Goal: Task Accomplishment & Management: Complete application form

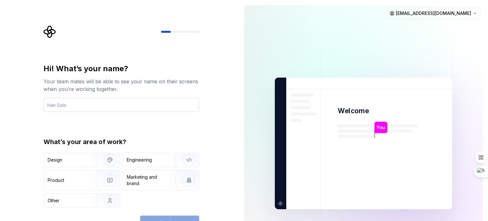
click at [143, 108] on input "text" at bounding box center [121, 105] width 156 height 14
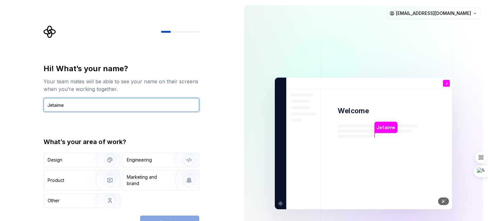
paste input "S"
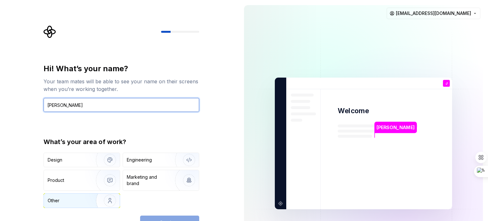
type input "[PERSON_NAME]"
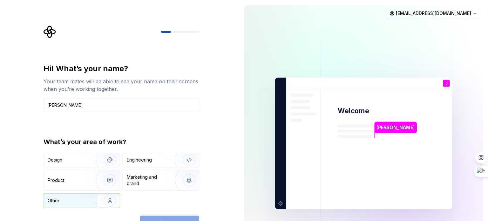
click at [102, 204] on img "button" at bounding box center [105, 200] width 41 height 43
click at [173, 219] on span "Continue" at bounding box center [169, 222] width 20 height 6
click at [189, 216] on div "Continue" at bounding box center [169, 222] width 59 height 14
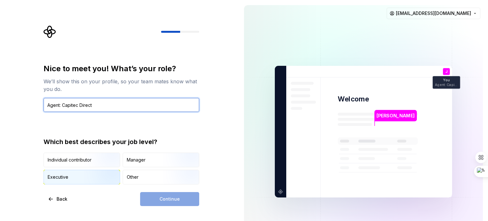
type input "Agent: Capitec Direct"
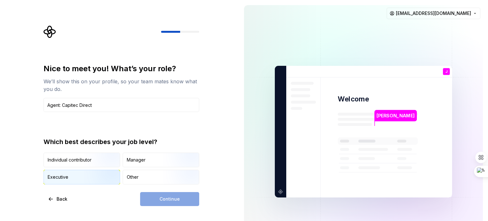
click at [108, 179] on img "button" at bounding box center [104, 184] width 41 height 43
click at [149, 198] on button "Continue" at bounding box center [169, 199] width 59 height 14
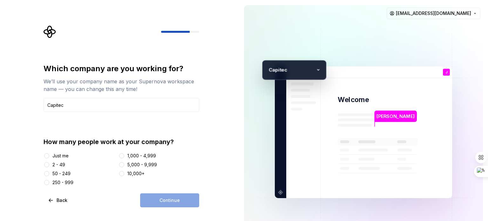
type input "Capitec"
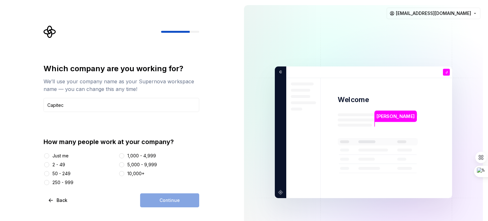
click at [135, 171] on div "10,000+" at bounding box center [135, 173] width 17 height 6
click at [124, 171] on button "10,000+" at bounding box center [121, 173] width 5 height 5
click at [154, 190] on div "Which company are you working for? We’ll use your company name as your Supernov…" at bounding box center [121, 134] width 156 height 143
click at [159, 205] on button "Continue" at bounding box center [169, 200] width 59 height 14
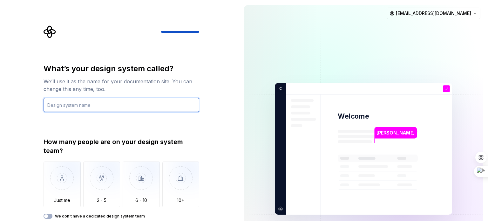
click at [158, 108] on input "text" at bounding box center [121, 105] width 156 height 14
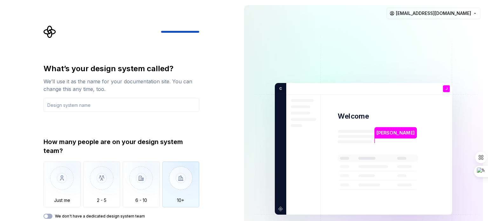
click at [192, 168] on img "button" at bounding box center [180, 182] width 37 height 43
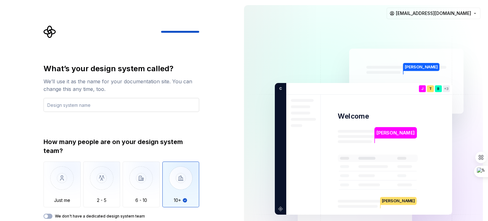
click at [84, 103] on input "text" at bounding box center [121, 105] width 156 height 14
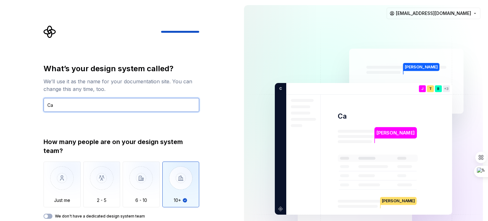
type input "C"
paste input "Capitec Loans Direct Purpose Team"
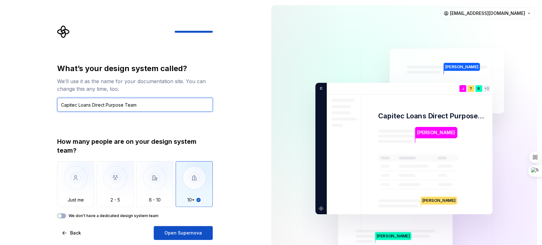
type input "Capitec Loans Direct Purpose Team"
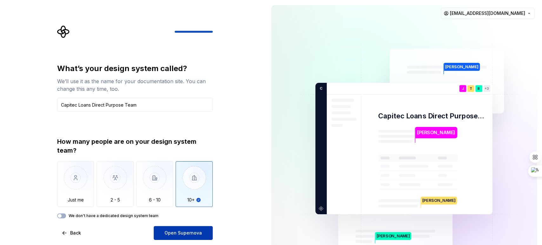
drag, startPoint x: 473, startPoint y: 0, endPoint x: 168, endPoint y: 239, distance: 387.8
click at [168, 220] on button "Open Supernova" at bounding box center [183, 233] width 59 height 14
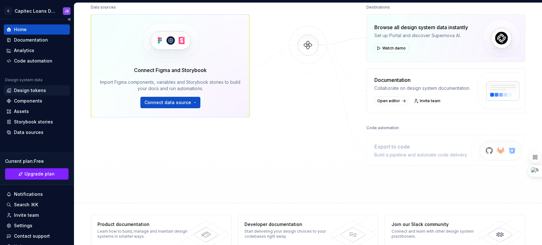
click at [30, 92] on div "Design tokens" at bounding box center [30, 90] width 32 height 6
click at [41, 96] on div "Components" at bounding box center [37, 101] width 66 height 10
click at [33, 137] on div "Data sources" at bounding box center [37, 132] width 66 height 10
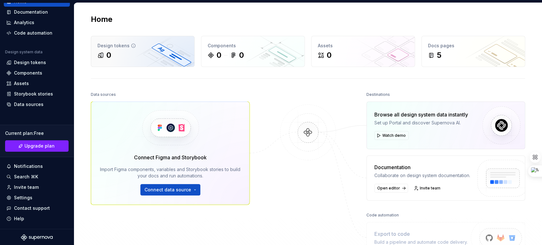
click at [106, 61] on div "Design tokens 0" at bounding box center [142, 51] width 103 height 30
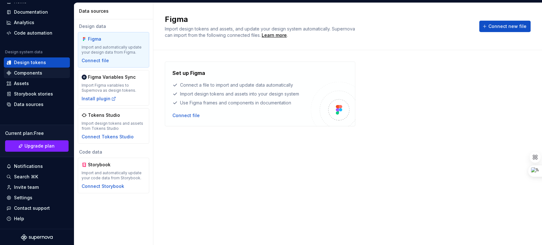
click at [32, 77] on div "Components" at bounding box center [37, 73] width 66 height 10
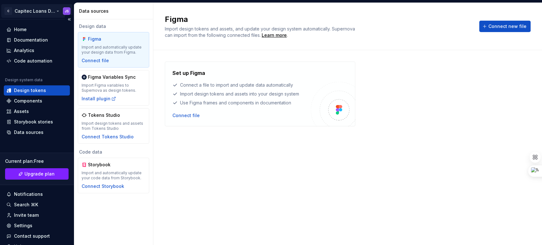
click at [30, 12] on html "C Capitec Loans Direct Purpose Team JS Home Documentation Analytics Code automa…" at bounding box center [271, 122] width 542 height 245
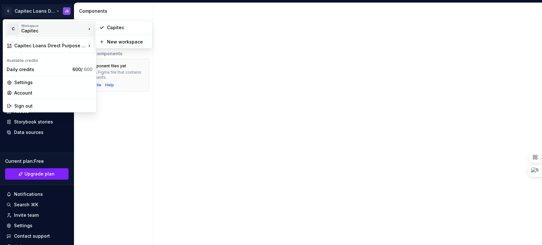
click at [28, 32] on div "Capitec" at bounding box center [48, 31] width 54 height 6
click at [65, 25] on div "Workspace" at bounding box center [53, 26] width 65 height 4
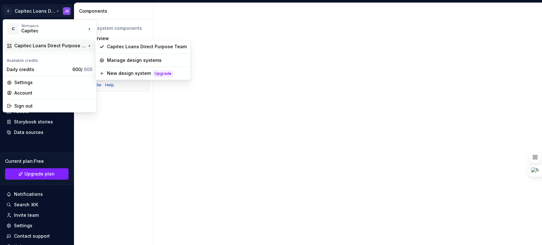
click at [38, 49] on div "Capitec Loans Direct Purpose Team" at bounding box center [49, 45] width 91 height 11
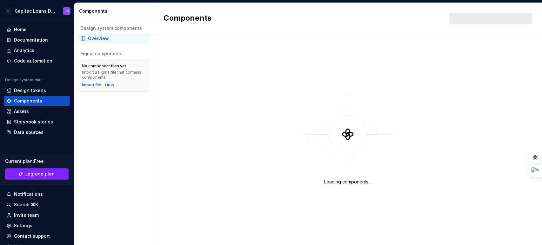
click at [254, 87] on html "C Capitec Loans Direct Purpose Team JS Home Documentation Analytics Code automa…" at bounding box center [271, 122] width 542 height 245
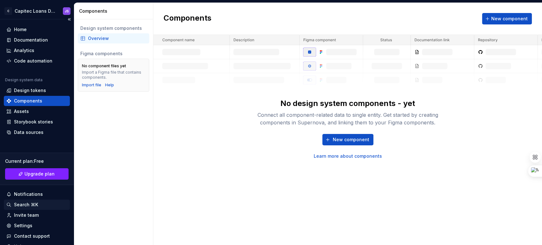
scroll to position [28, 0]
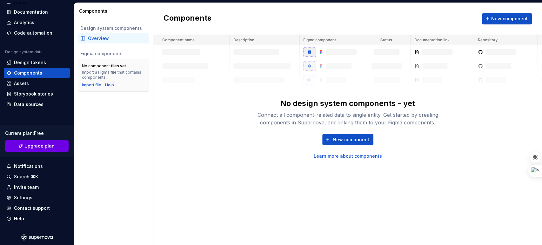
click at [48, 144] on span "Upgrade plan" at bounding box center [39, 146] width 30 height 6
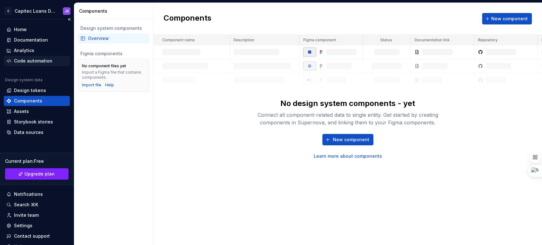
click at [39, 58] on div "Code automation" at bounding box center [33, 61] width 38 height 6
click at [30, 26] on div "Home" at bounding box center [36, 29] width 61 height 6
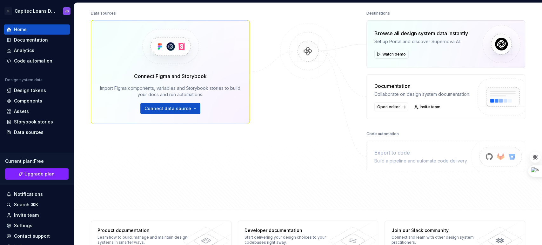
scroll to position [87, 0]
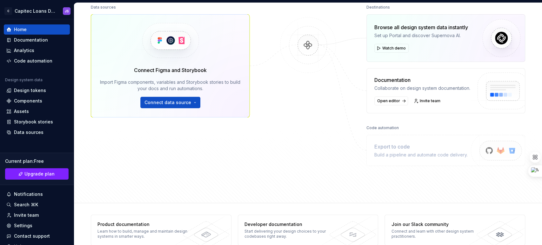
drag, startPoint x: 487, startPoint y: 0, endPoint x: 376, endPoint y: 183, distance: 214.3
click at [376, 184] on div "Data sources Connect Figma and Storybook Import Figma components, variables and…" at bounding box center [308, 97] width 434 height 189
